Goal: Task Accomplishment & Management: Manage account settings

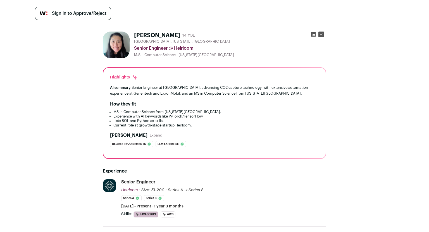
click at [83, 11] on span "Sign in to Approve/Reject" at bounding box center [79, 13] width 54 height 7
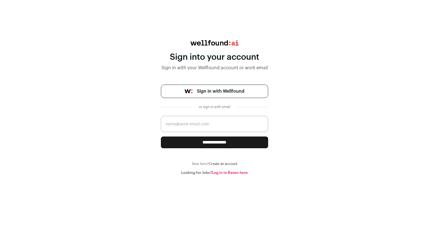
click at [186, 125] on input "email" at bounding box center [214, 124] width 107 height 16
type input "[EMAIL_ADDRESS]"
click at [161, 136] on input "**********" at bounding box center [214, 142] width 107 height 12
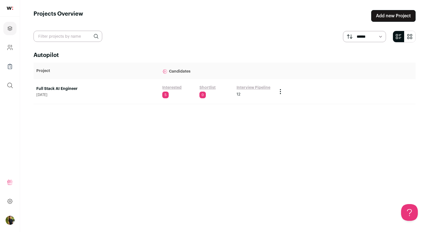
click at [109, 90] on link "Full Stack AI Engineer" at bounding box center [96, 89] width 120 height 6
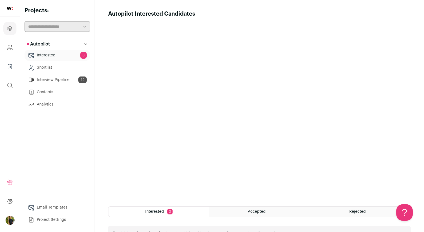
click at [52, 58] on link "Interested 3" at bounding box center [58, 55] width 66 height 11
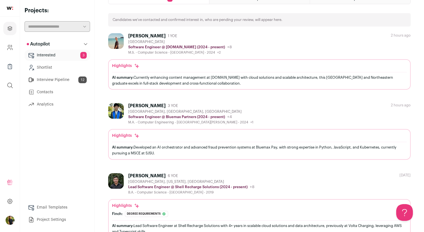
scroll to position [213, 0]
click at [56, 57] on link "Interested 3" at bounding box center [58, 55] width 66 height 11
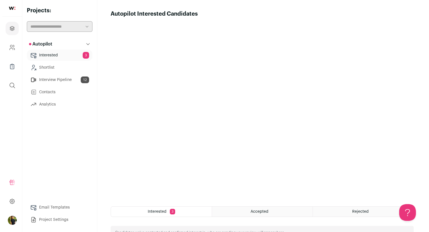
scroll to position [0, 0]
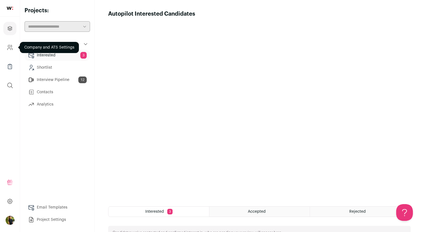
click at [11, 48] on icon "Company and ATS Settings" at bounding box center [10, 47] width 6 height 7
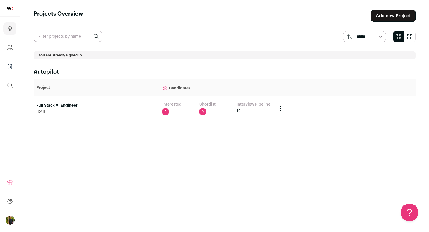
click at [55, 106] on link "Full Stack AI Engineer" at bounding box center [96, 106] width 120 height 6
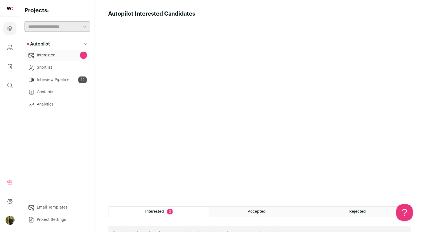
click at [56, 57] on link "Interested 3" at bounding box center [58, 55] width 66 height 11
click at [40, 71] on link "Shortlist" at bounding box center [58, 67] width 66 height 11
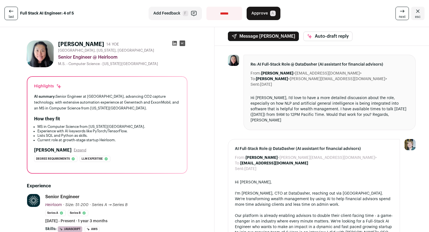
click at [6, 15] on link "last" at bounding box center [10, 13] width 13 height 13
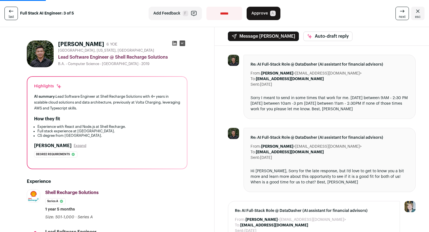
click at [10, 15] on span "last" at bounding box center [11, 17] width 5 height 4
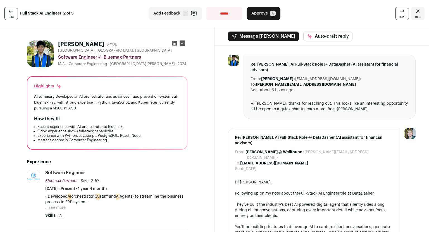
click at [10, 15] on span "last" at bounding box center [11, 17] width 5 height 4
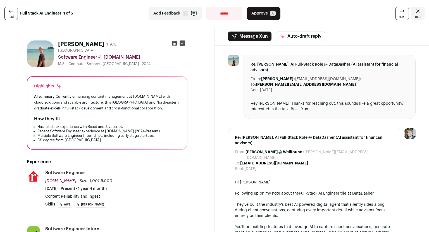
click at [398, 13] on icon at bounding box center [401, 11] width 7 height 7
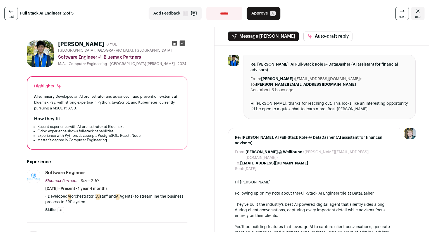
click at [398, 13] on icon at bounding box center [401, 11] width 7 height 7
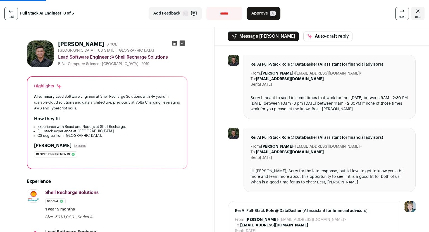
click at [398, 13] on icon at bounding box center [401, 11] width 7 height 7
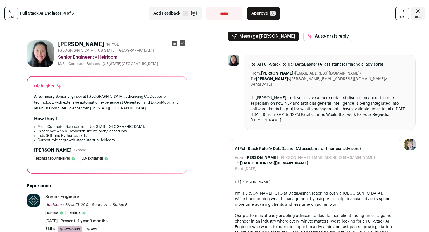
click at [398, 13] on icon at bounding box center [401, 11] width 7 height 7
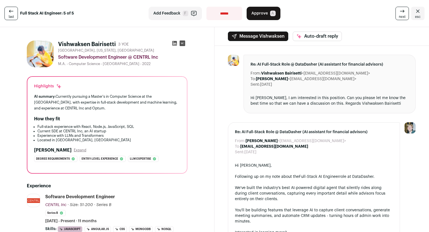
click at [11, 18] on span "last" at bounding box center [11, 17] width 5 height 4
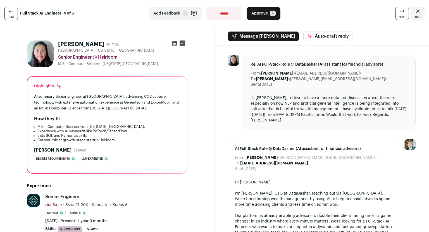
click at [218, 8] on select "**********" at bounding box center [224, 13] width 36 height 13
select select "**********"
click at [206, 7] on select "**********" at bounding box center [224, 13] width 36 height 13
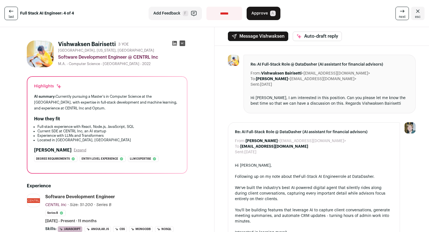
click at [211, 16] on select "**********" at bounding box center [224, 13] width 36 height 13
select select "**********"
click at [206, 7] on select "**********" at bounding box center [224, 13] width 36 height 13
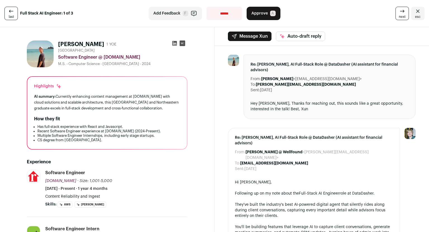
click at [398, 15] on span "next" at bounding box center [401, 17] width 7 height 4
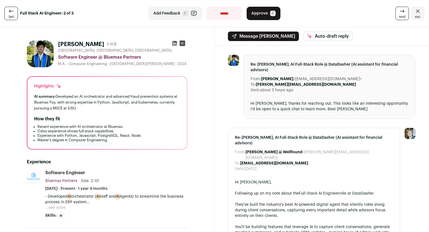
click at [398, 15] on span "next" at bounding box center [401, 17] width 7 height 4
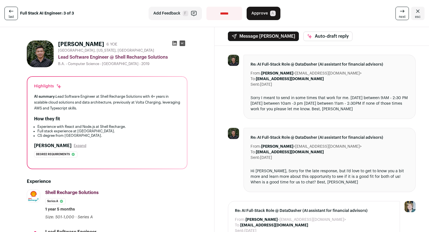
click at [11, 14] on icon at bounding box center [11, 11] width 7 height 7
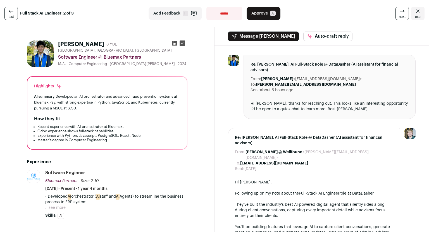
click at [11, 14] on icon at bounding box center [11, 11] width 7 height 7
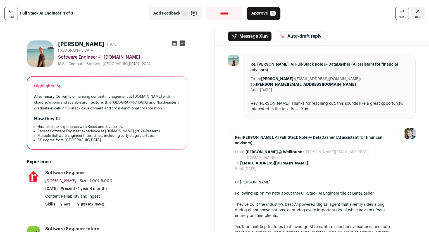
drag, startPoint x: 28, startPoint y: 81, endPoint x: 120, endPoint y: 139, distance: 109.2
click at [120, 139] on div "Highlights AI summary: Currently enhancing content management at Realtor.com wi…" at bounding box center [106, 113] width 159 height 72
click at [120, 139] on li "CS degree from [GEOGRAPHIC_DATA]." at bounding box center [108, 140] width 143 height 4
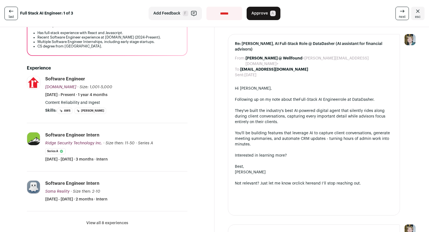
scroll to position [94, 0]
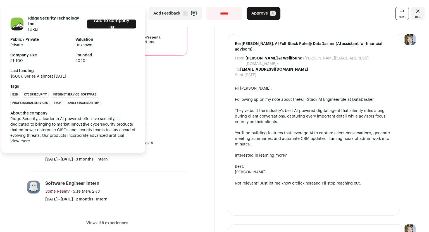
click at [23, 140] on button "View more" at bounding box center [20, 141] width 20 height 6
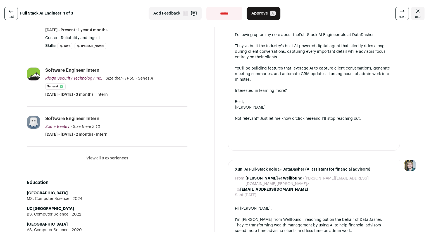
scroll to position [174, 0]
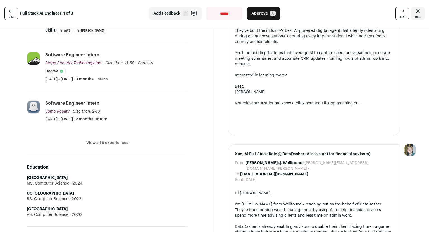
click at [99, 142] on button "View all 8 experiences" at bounding box center [107, 143] width 42 height 6
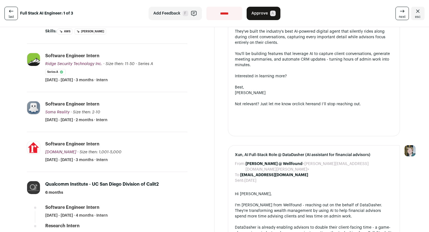
scroll to position [0, 0]
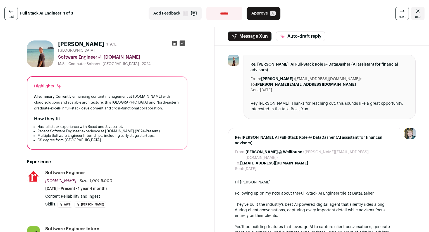
click at [224, 9] on select "**********" at bounding box center [224, 13] width 36 height 13
select select "**********"
click at [206, 7] on select "**********" at bounding box center [224, 13] width 36 height 13
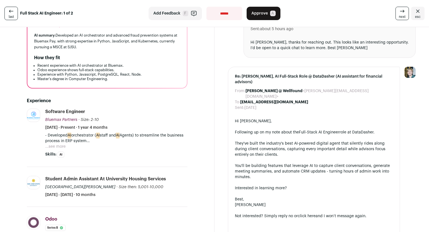
scroll to position [61, 0]
click at [56, 148] on button "...see more" at bounding box center [55, 147] width 20 height 6
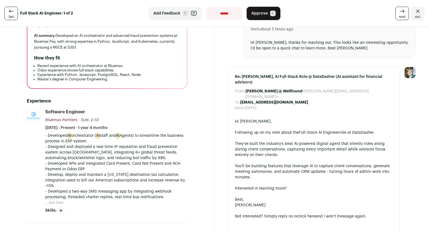
scroll to position [85, 0]
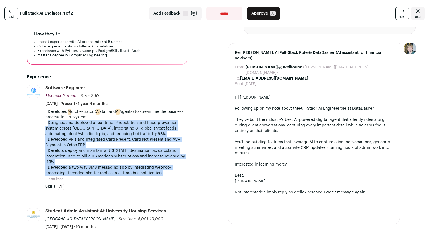
drag, startPoint x: 49, startPoint y: 121, endPoint x: 176, endPoint y: 176, distance: 138.7
click at [176, 176] on div "- Developed AI orchestrator ( AI staff and AI Agents) to streamline the busines…" at bounding box center [116, 145] width 142 height 73
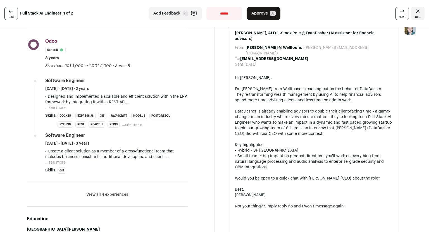
scroll to position [289, 0]
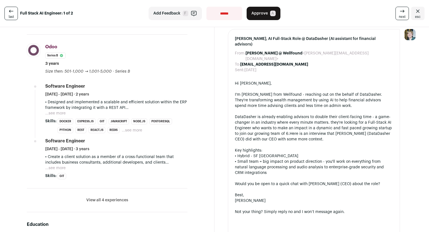
click at [57, 163] on p "• Create a client solution as a member of a cross-functional team that includes…" at bounding box center [116, 159] width 142 height 11
click at [51, 166] on button "...see more" at bounding box center [55, 168] width 20 height 6
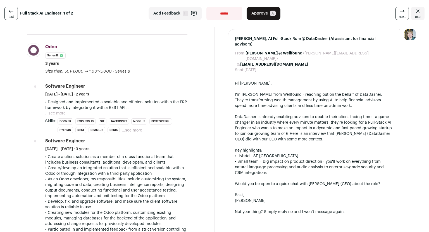
click at [56, 111] on button "...see more" at bounding box center [55, 113] width 20 height 6
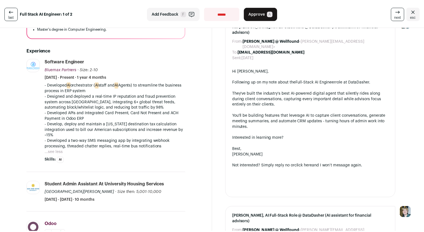
scroll to position [0, 0]
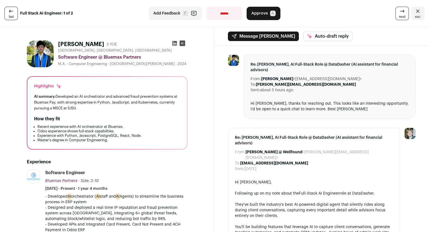
click at [262, 18] on button "Approve A" at bounding box center [263, 13] width 34 height 13
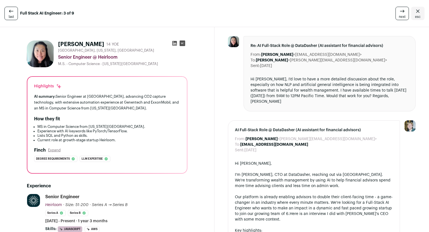
click at [14, 15] on link "last" at bounding box center [10, 13] width 13 height 13
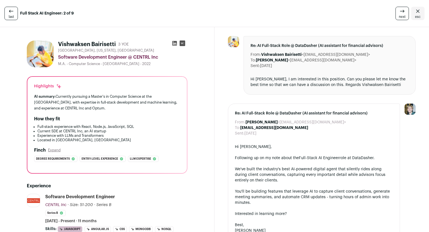
click at [13, 15] on span "last" at bounding box center [11, 17] width 5 height 4
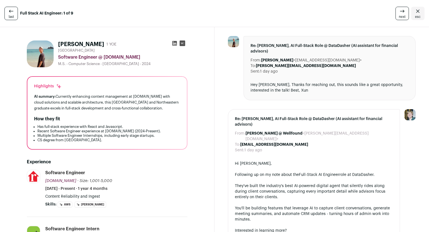
click at [13, 15] on span "last" at bounding box center [11, 17] width 5 height 4
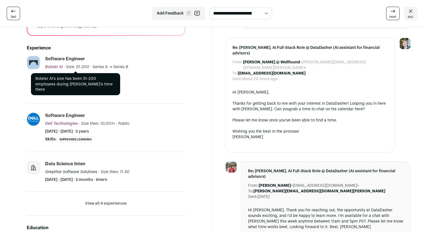
scroll to position [132, 0]
